Goal: Complete application form

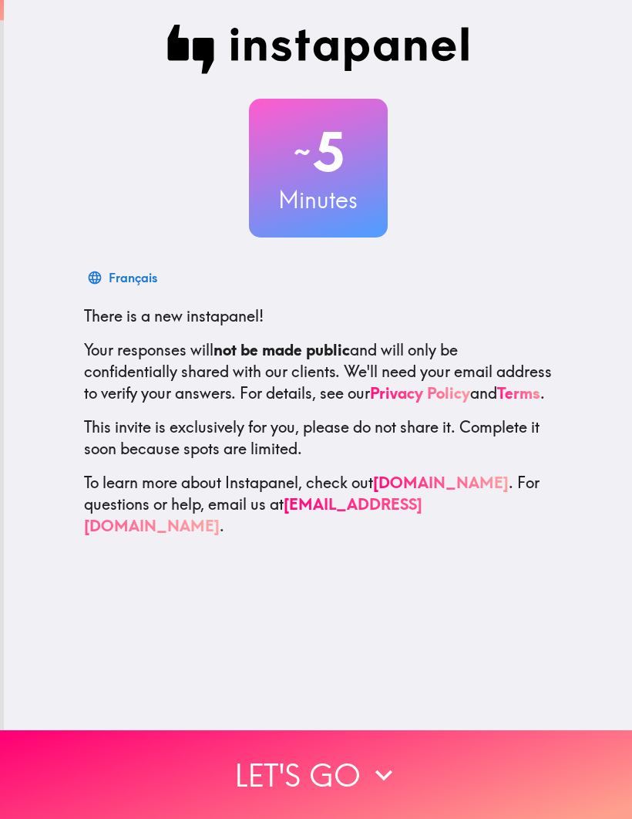
click at [349, 767] on button "Let's go" at bounding box center [316, 774] width 632 height 89
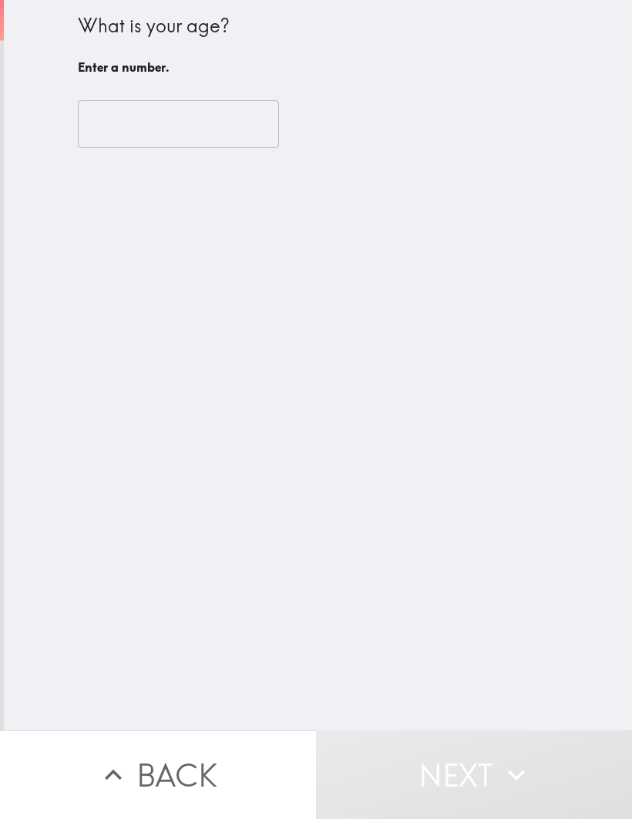
click at [177, 126] on input "number" at bounding box center [178, 124] width 201 height 48
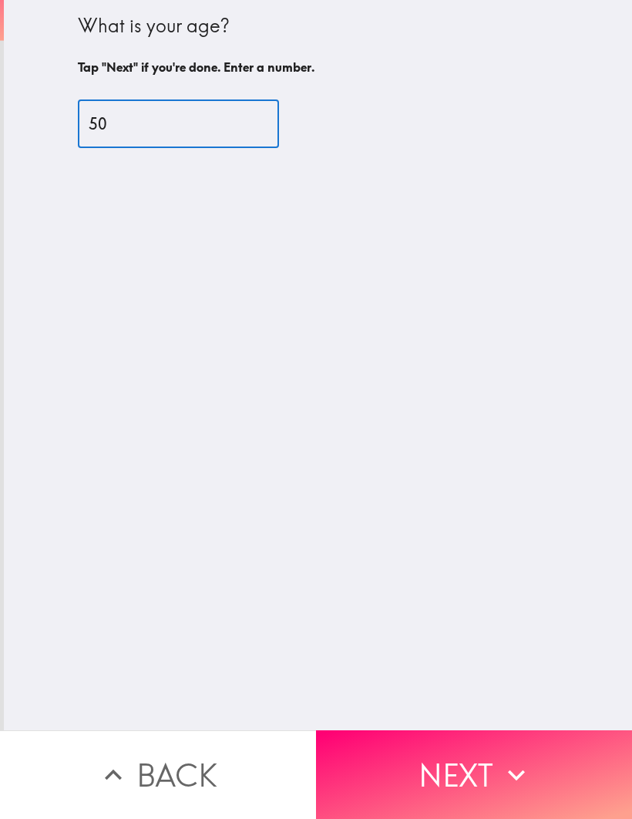
type input "50"
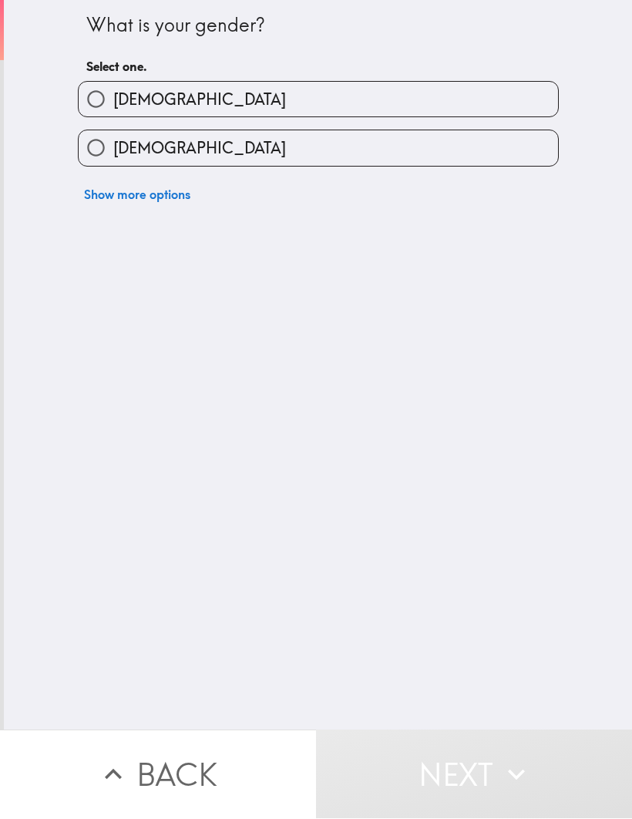
click at [239, 139] on label "[DEMOGRAPHIC_DATA]" at bounding box center [319, 148] width 480 height 35
click at [113, 139] on input "[DEMOGRAPHIC_DATA]" at bounding box center [96, 148] width 35 height 35
radio input "true"
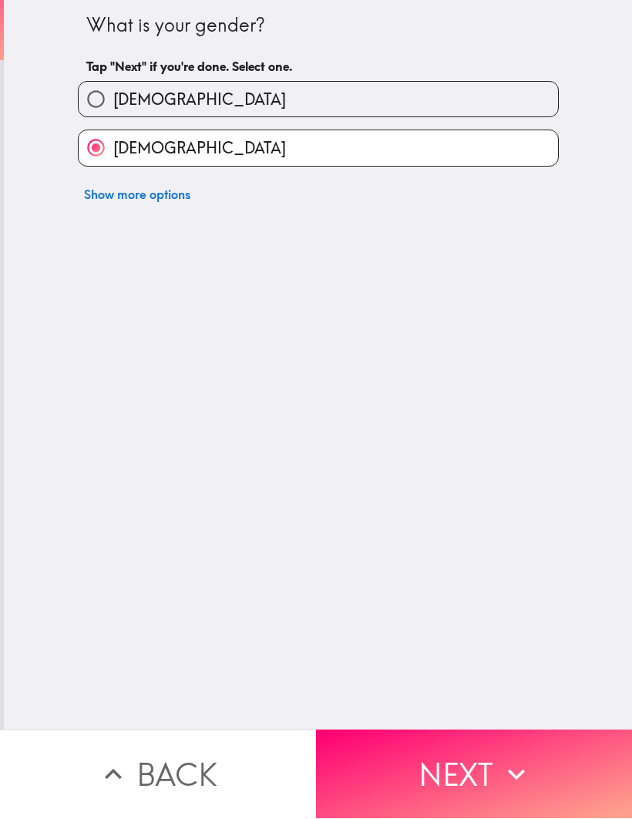
click at [484, 771] on button "Next" at bounding box center [474, 774] width 316 height 89
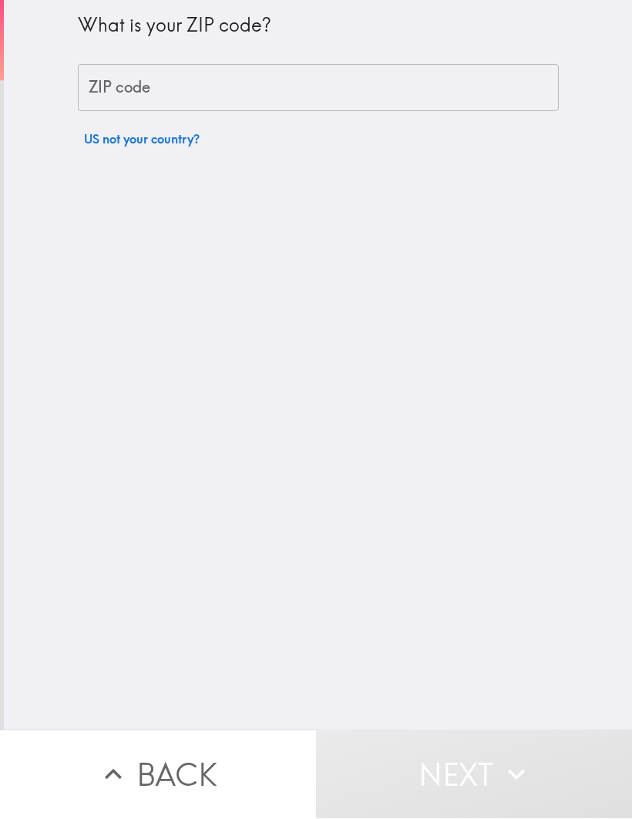
click at [235, 93] on input "ZIP code" at bounding box center [318, 89] width 481 height 48
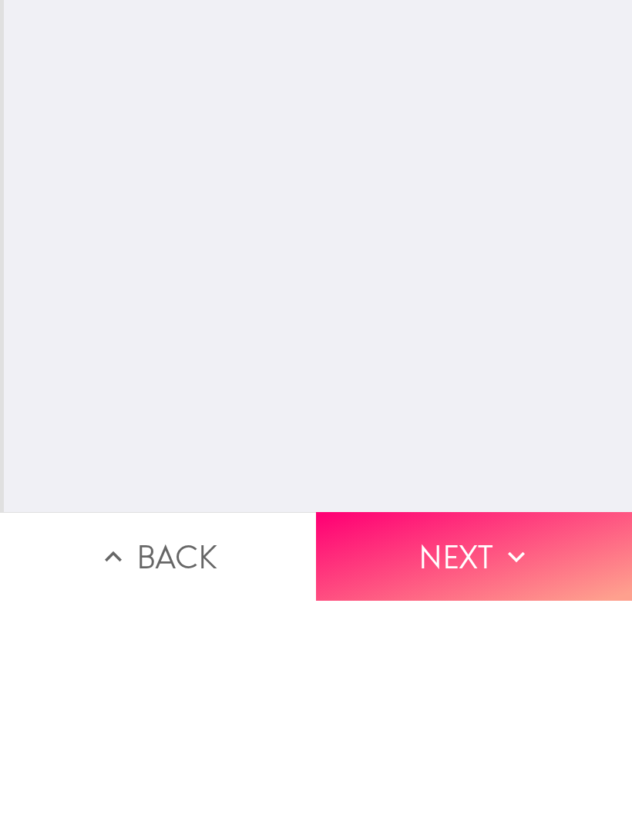
type input "46574"
click at [483, 730] on button "Next" at bounding box center [474, 774] width 316 height 89
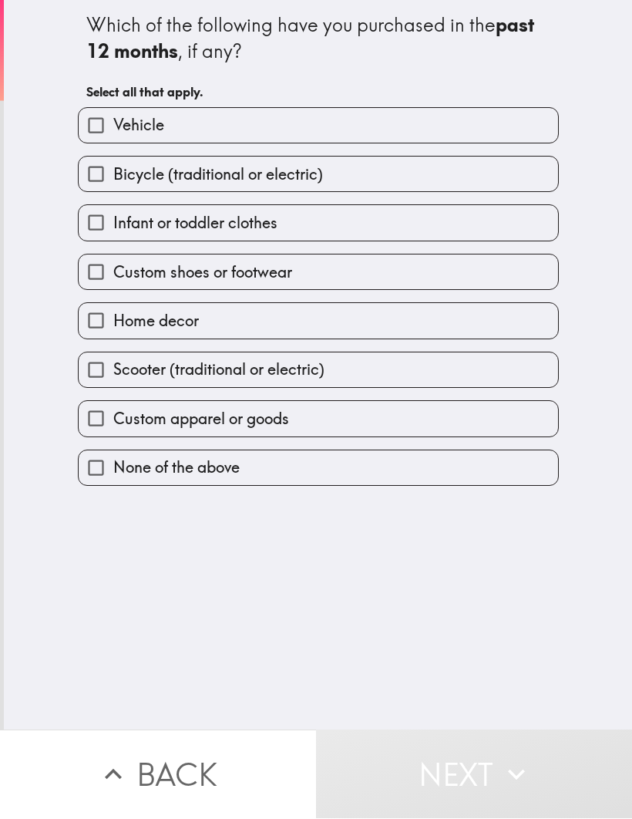
click at [151, 120] on span "Vehicle" at bounding box center [138, 126] width 51 height 22
click at [113, 120] on input "Vehicle" at bounding box center [96, 126] width 35 height 35
checkbox input "true"
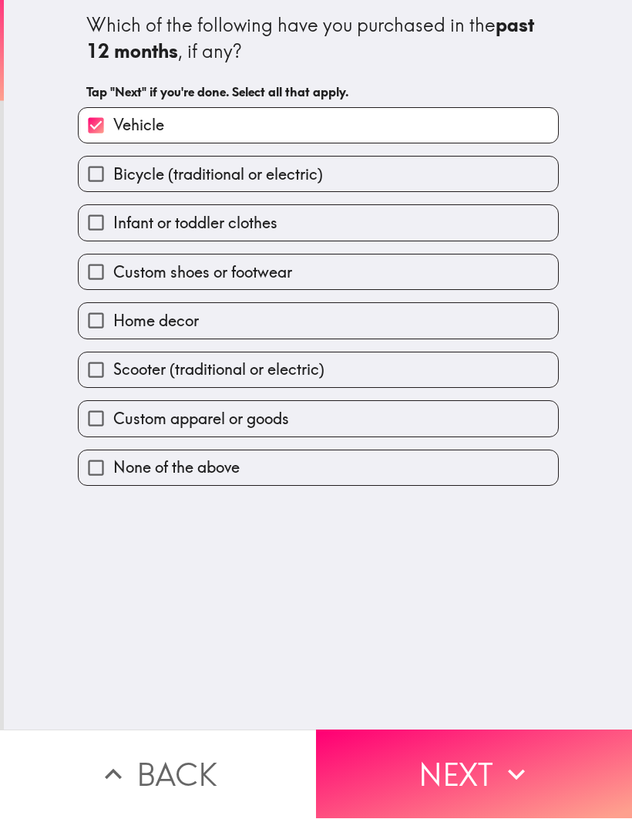
click at [304, 172] on span "Bicycle (traditional or electric)" at bounding box center [218, 175] width 210 height 22
click at [113, 172] on input "Bicycle (traditional or electric)" at bounding box center [96, 174] width 35 height 35
checkbox input "true"
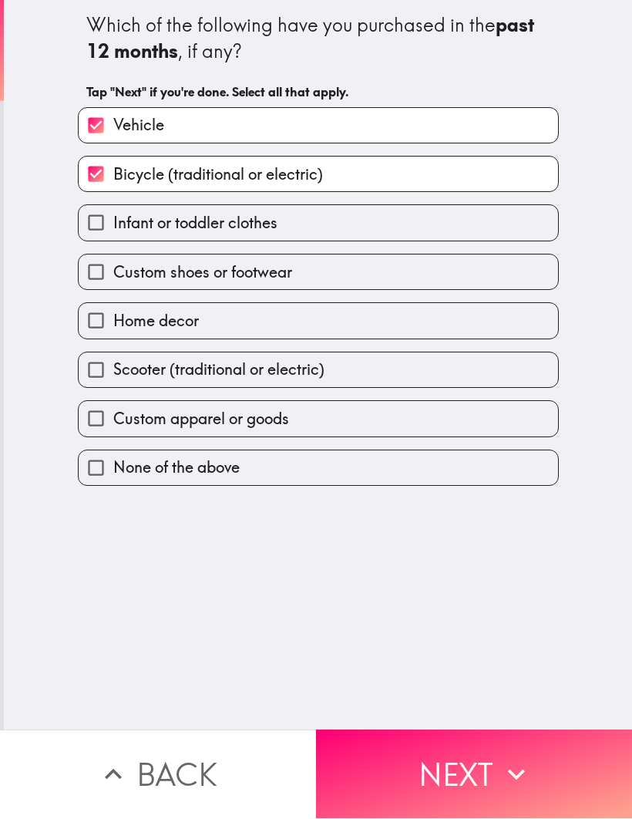
click at [423, 762] on button "Next" at bounding box center [474, 774] width 316 height 89
